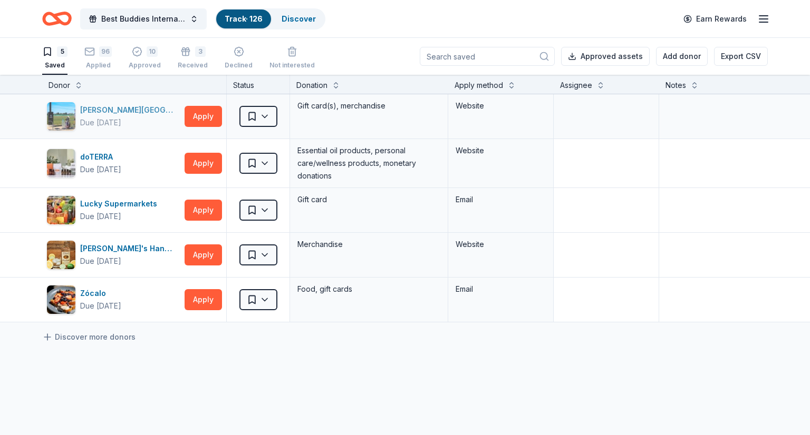
scroll to position [10, 0]
click at [281, 13] on div "Discover" at bounding box center [298, 18] width 51 height 19
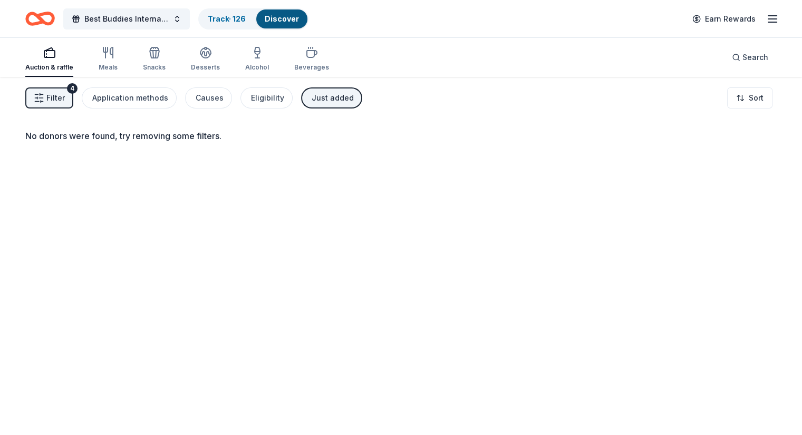
click at [356, 89] on button "Just added" at bounding box center [331, 98] width 61 height 21
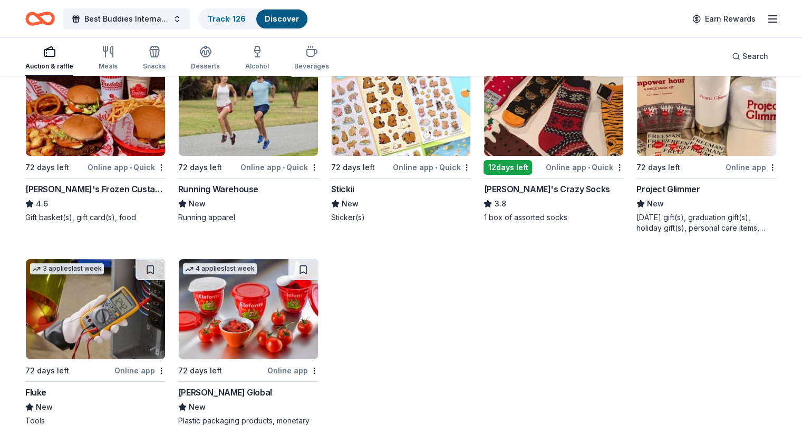
scroll to position [150, 0]
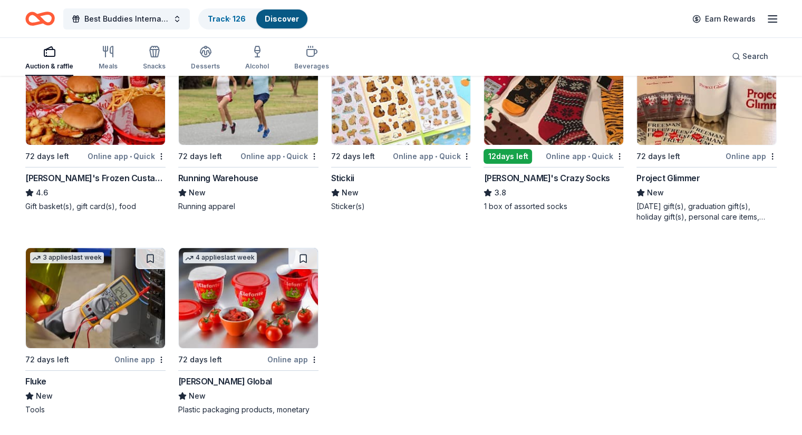
click at [684, 106] on img at bounding box center [706, 95] width 139 height 100
click at [105, 294] on img at bounding box center [95, 298] width 139 height 100
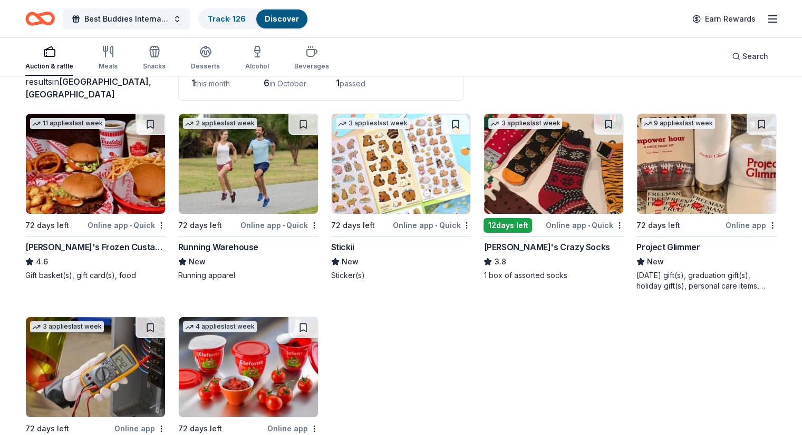
scroll to position [44, 0]
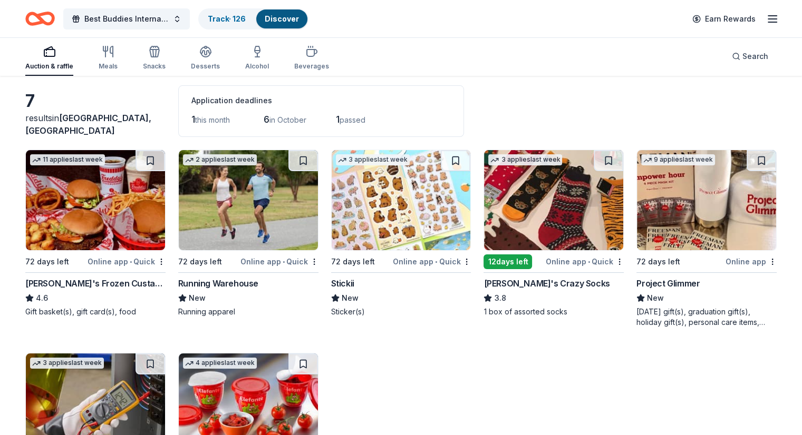
click at [398, 188] on img at bounding box center [401, 200] width 139 height 100
click at [43, 16] on icon "Home" at bounding box center [35, 18] width 16 height 11
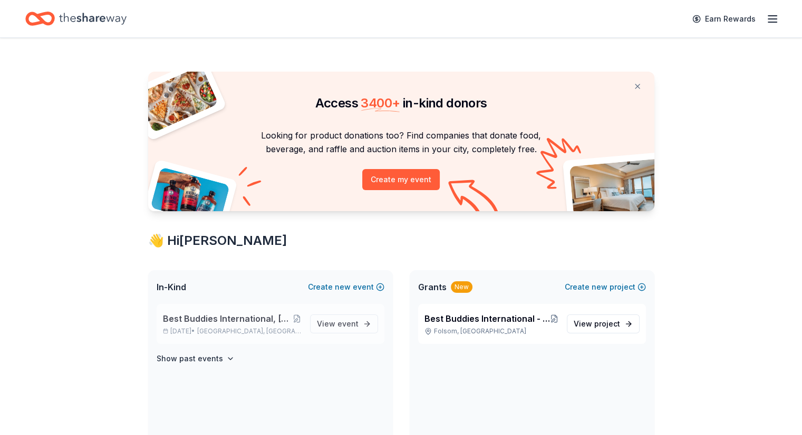
click at [229, 324] on span "Best Buddies International, [GEOGRAPHIC_DATA], Champion of the Year Gala" at bounding box center [228, 319] width 130 height 13
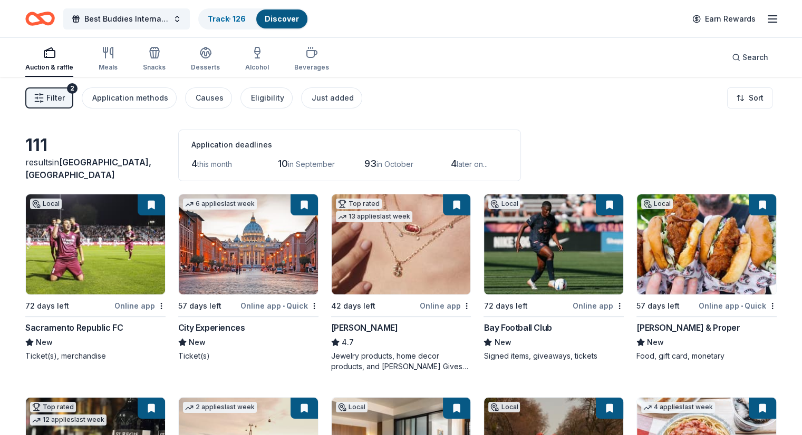
click at [386, 240] on img at bounding box center [401, 245] width 139 height 100
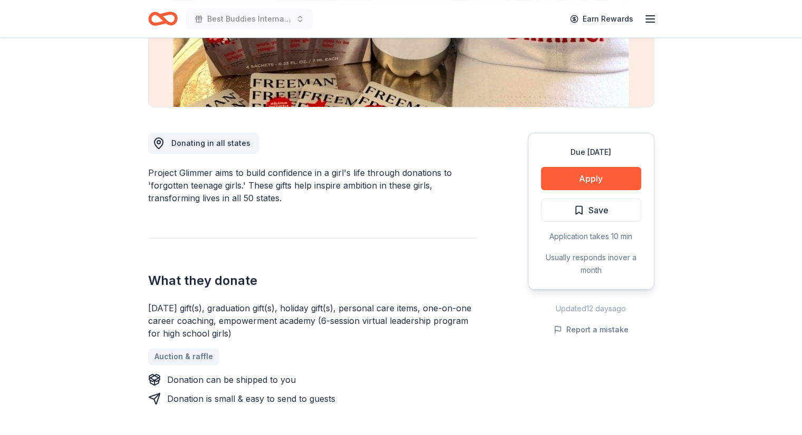
scroll to position [220, 0]
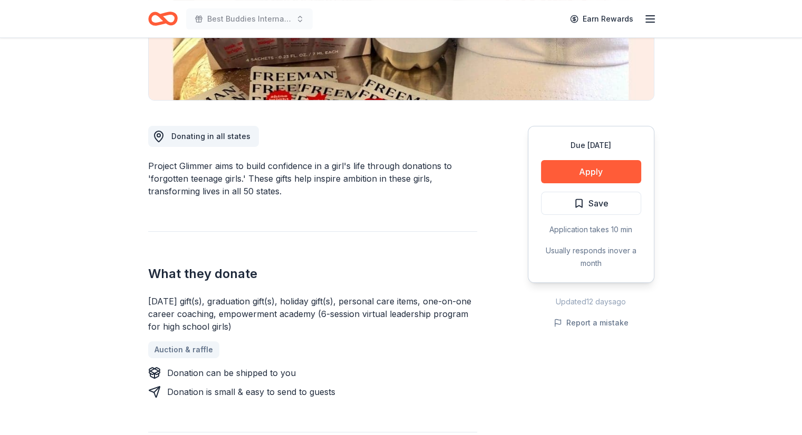
click at [440, 352] on div "Auction & raffle" at bounding box center [312, 350] width 329 height 17
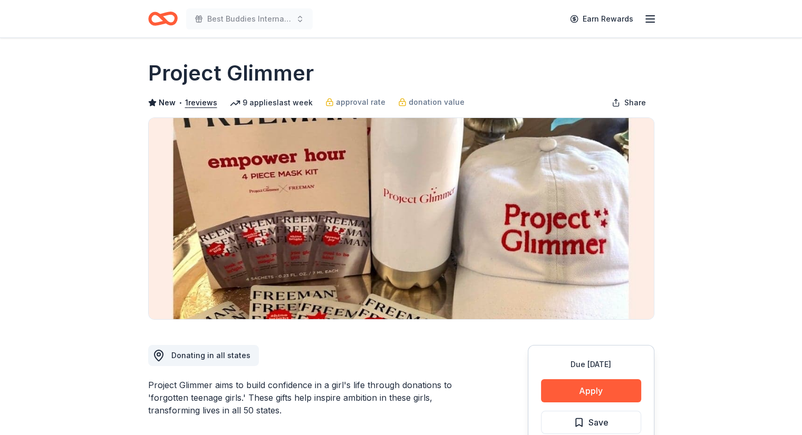
scroll to position [0, 0]
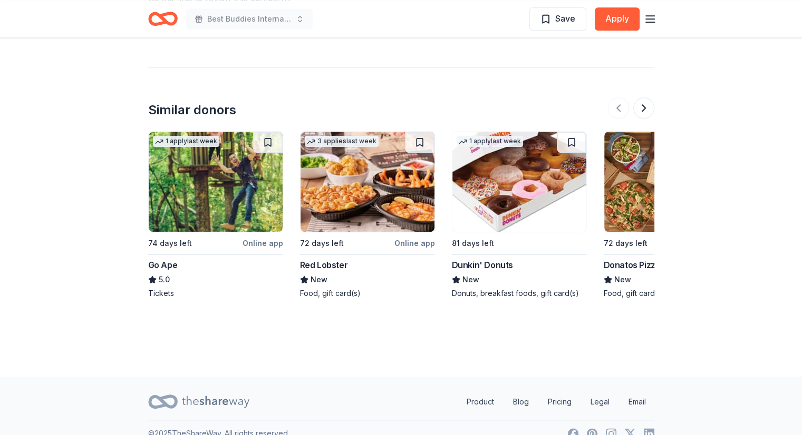
scroll to position [1127, 0]
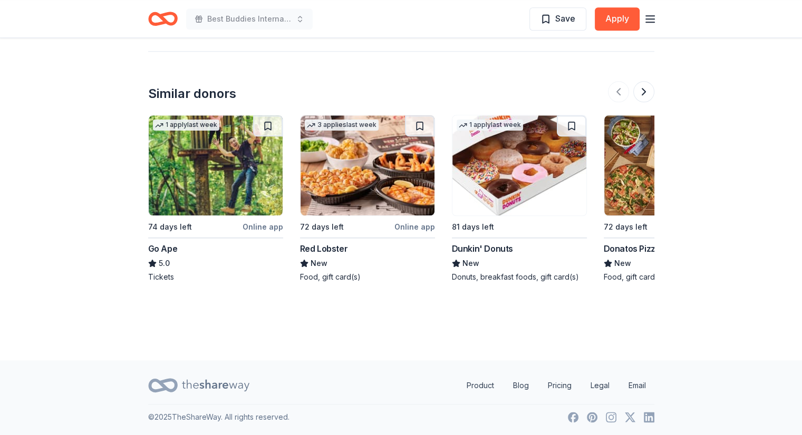
click at [487, 150] on img at bounding box center [519, 165] width 134 height 100
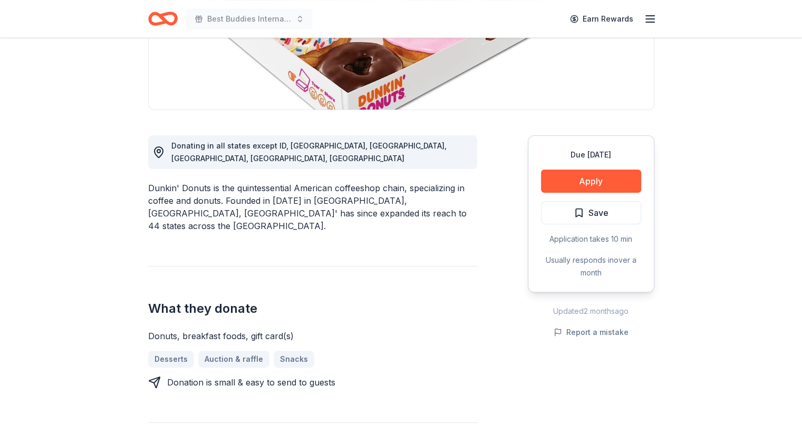
scroll to position [211, 0]
click at [599, 176] on button "Apply" at bounding box center [591, 180] width 100 height 23
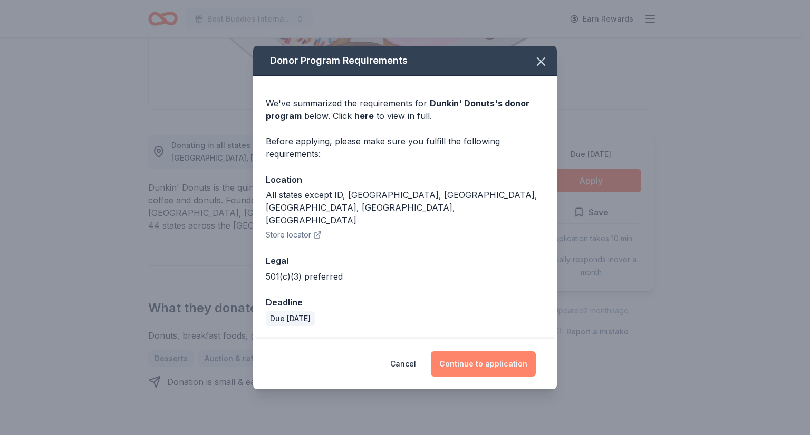
click at [460, 352] on button "Continue to application" at bounding box center [483, 364] width 105 height 25
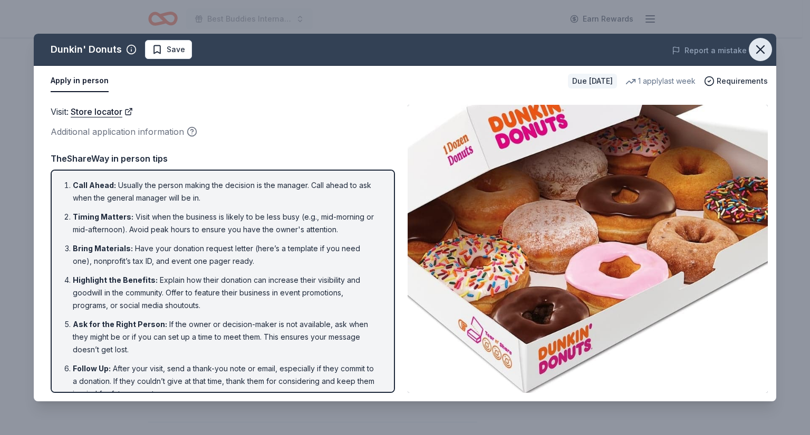
click at [757, 46] on icon "button" at bounding box center [760, 49] width 7 height 7
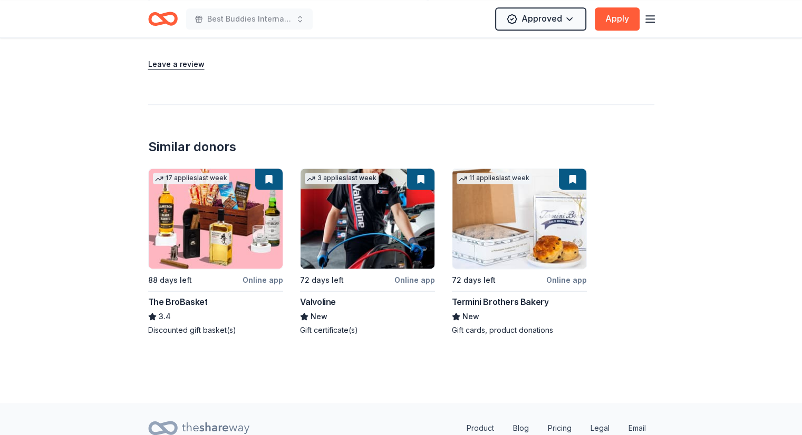
scroll to position [1434, 0]
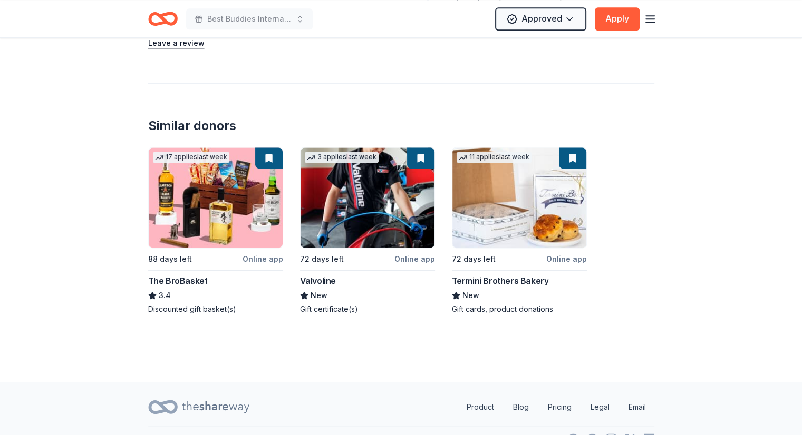
click at [190, 275] on div "The BroBasket" at bounding box center [178, 281] width 60 height 13
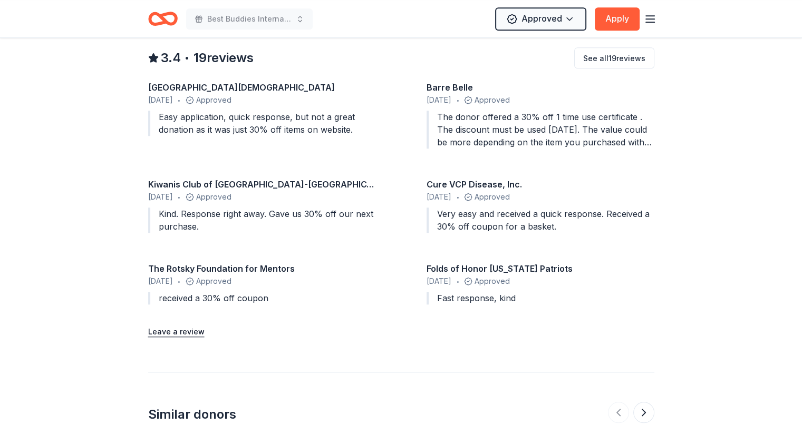
scroll to position [1312, 0]
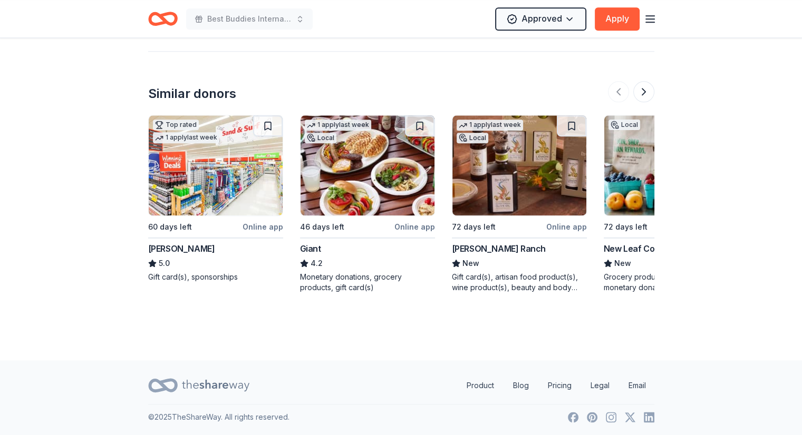
click at [506, 247] on div "[PERSON_NAME] Ranch" at bounding box center [499, 249] width 94 height 13
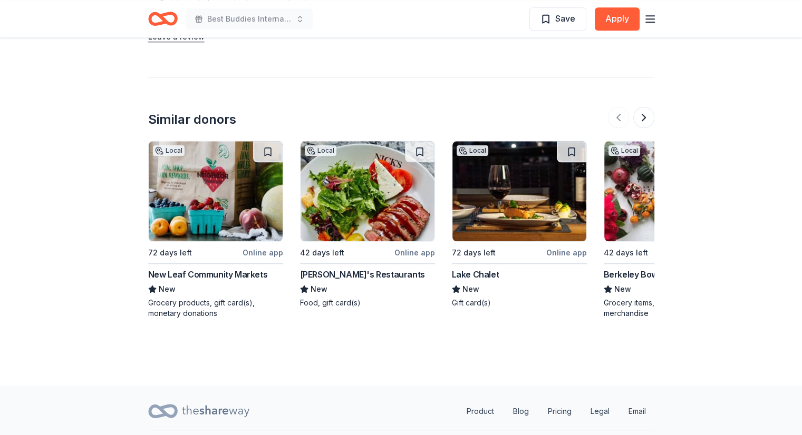
scroll to position [1054, 0]
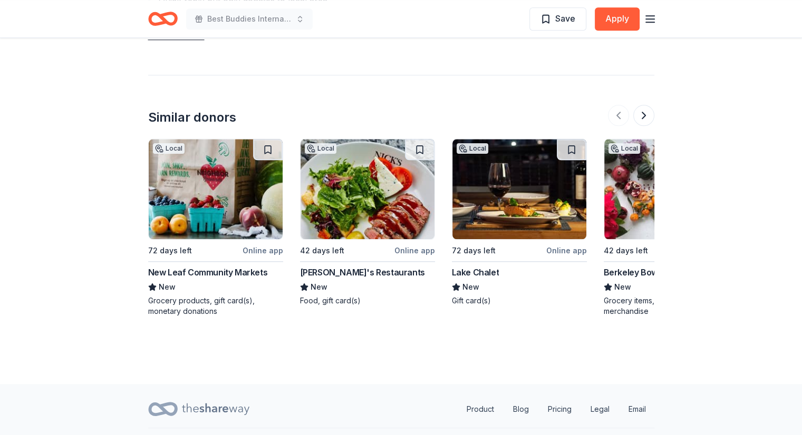
click at [638, 273] on div "Berkeley Bowl" at bounding box center [632, 272] width 56 height 13
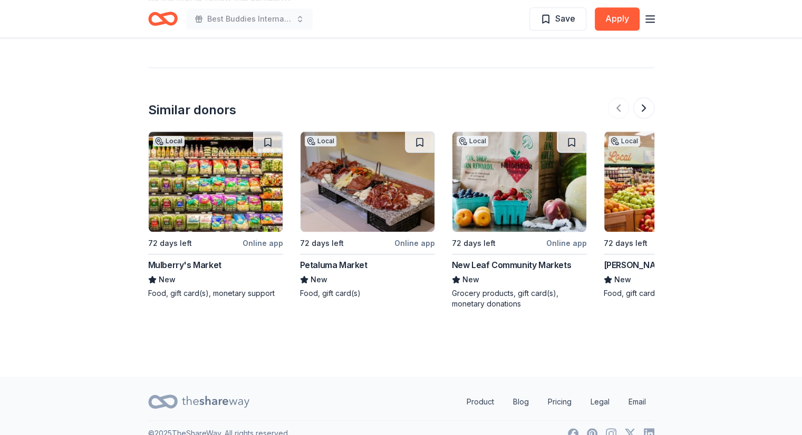
scroll to position [997, 0]
